Goal: Ask a question

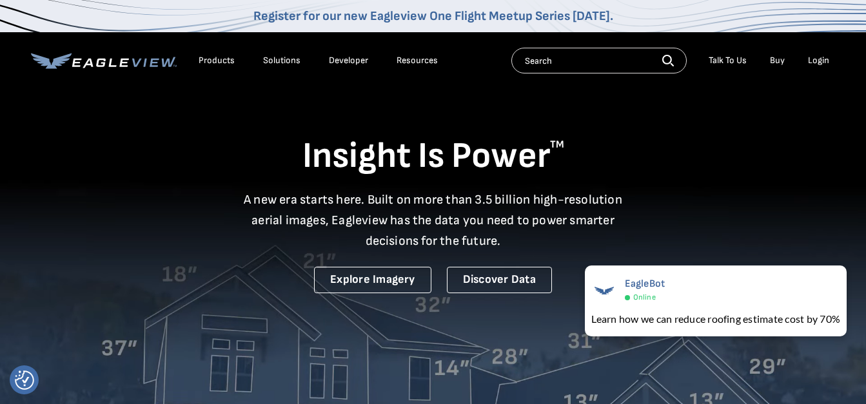
click at [821, 60] on div "Login" at bounding box center [818, 61] width 21 height 12
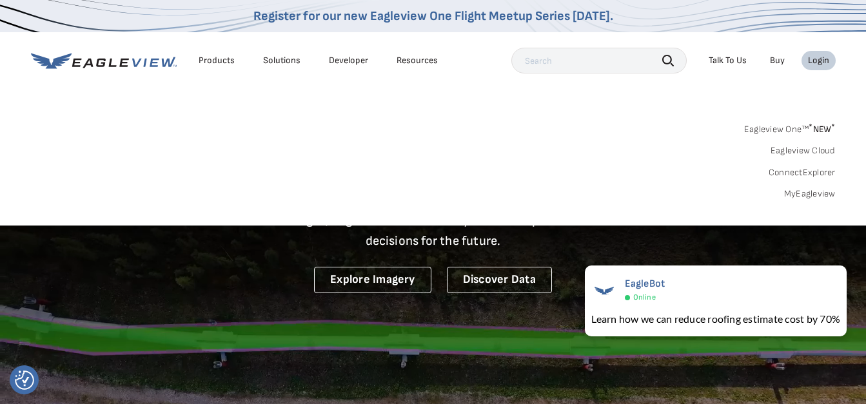
click at [718, 61] on div "Talk To Us" at bounding box center [727, 61] width 38 height 12
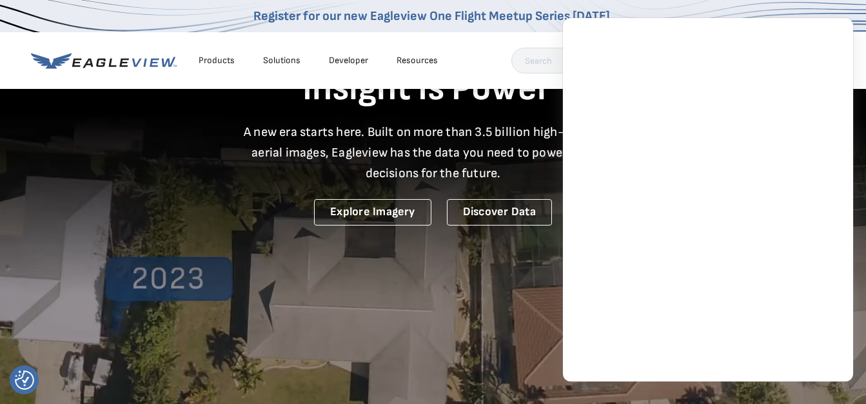
scroll to position [64, 0]
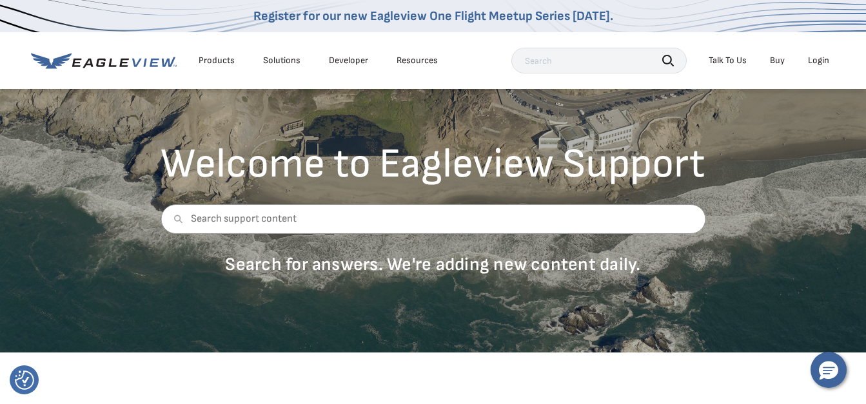
scroll to position [129, 0]
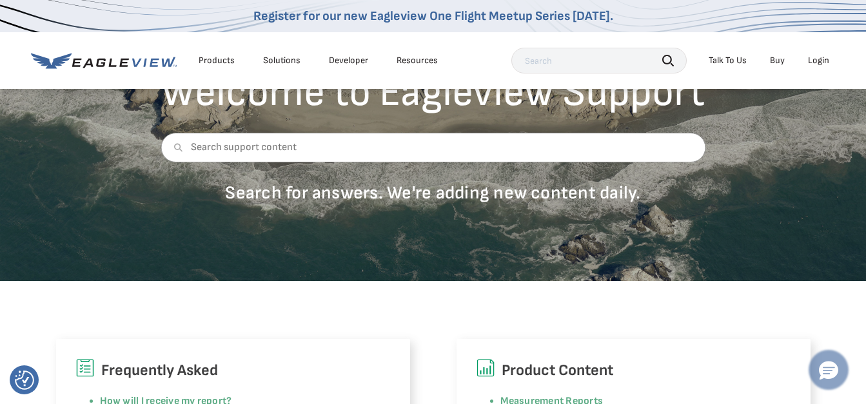
click at [822, 368] on icon "Hello, have a question? Let’s chat." at bounding box center [828, 371] width 19 height 19
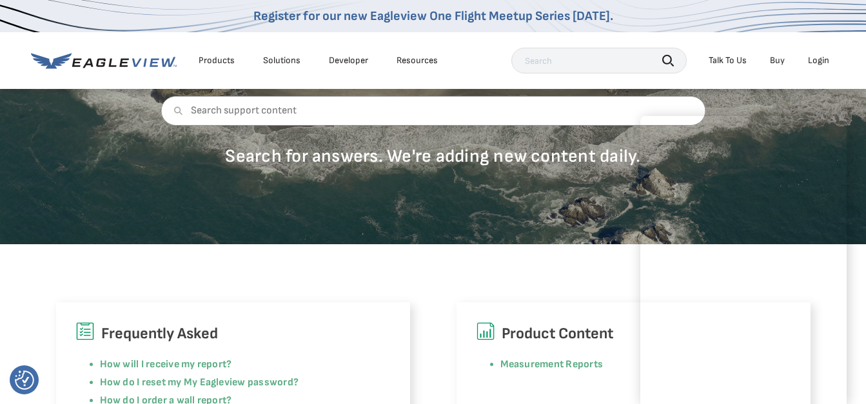
scroll to position [193, 0]
